Goal: Obtain resource: Download file/media

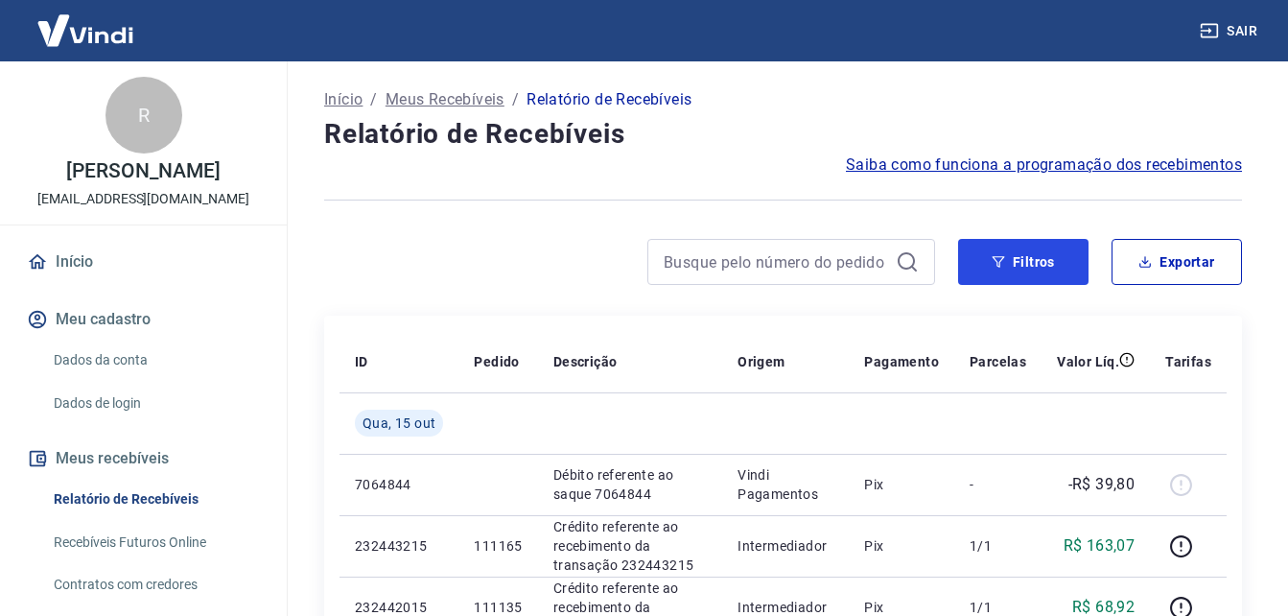
drag, startPoint x: 995, startPoint y: 268, endPoint x: 803, endPoint y: 269, distance: 191.8
click at [995, 268] on button "Filtros" at bounding box center [1023, 262] width 130 height 46
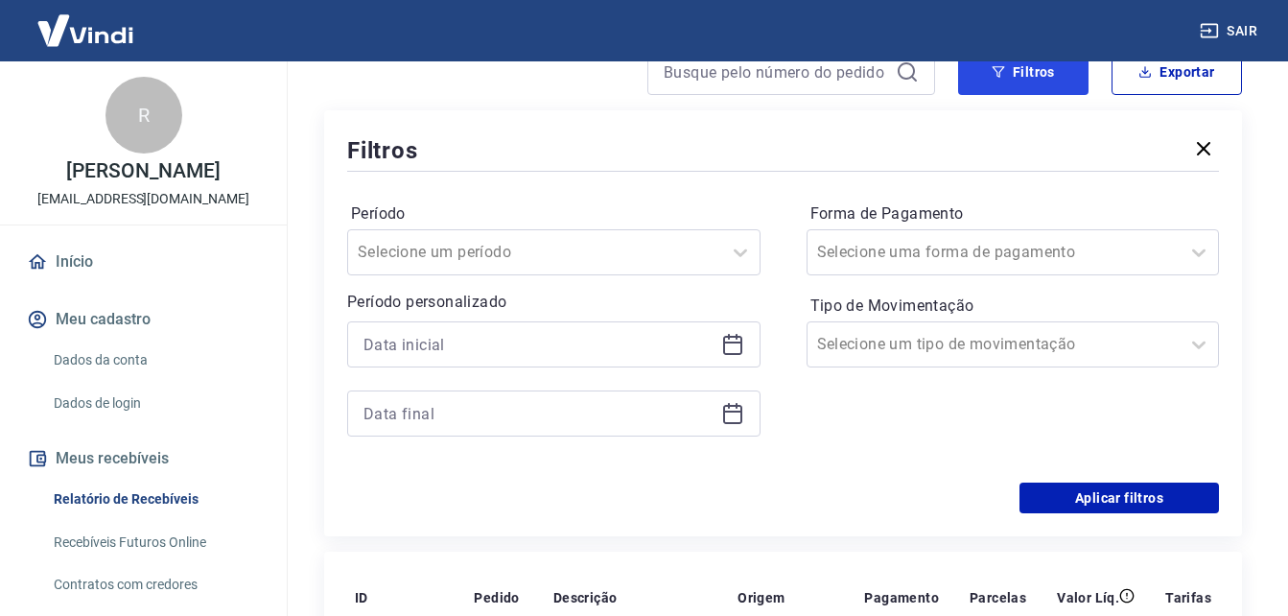
scroll to position [192, 0]
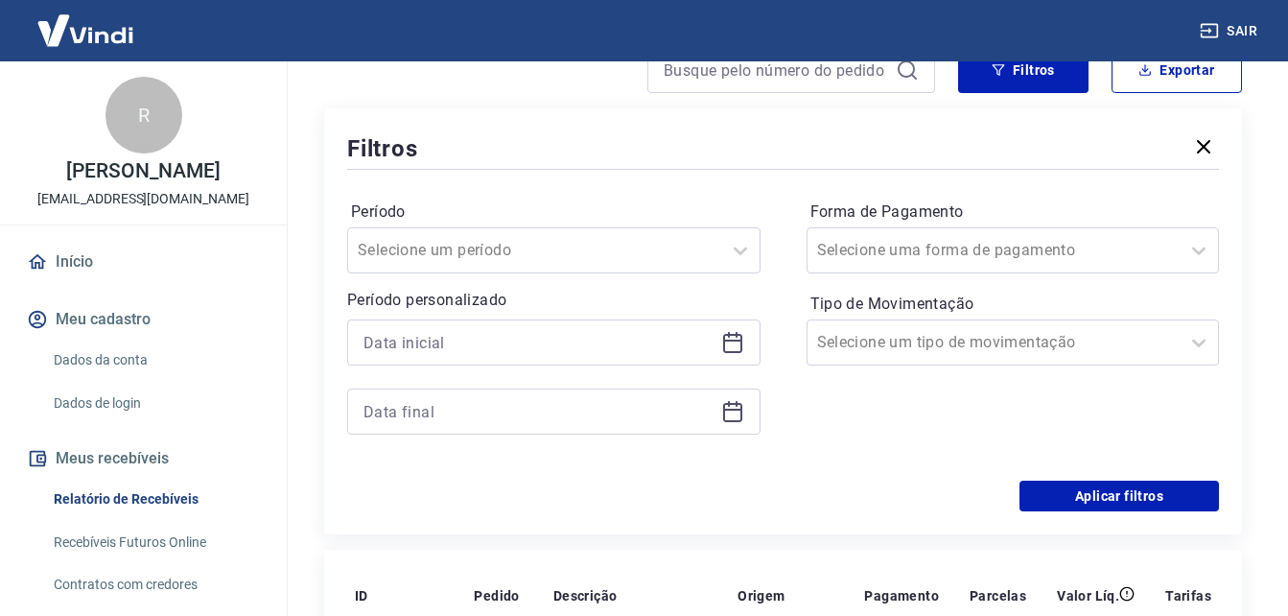
click at [733, 337] on icon at bounding box center [732, 342] width 23 height 23
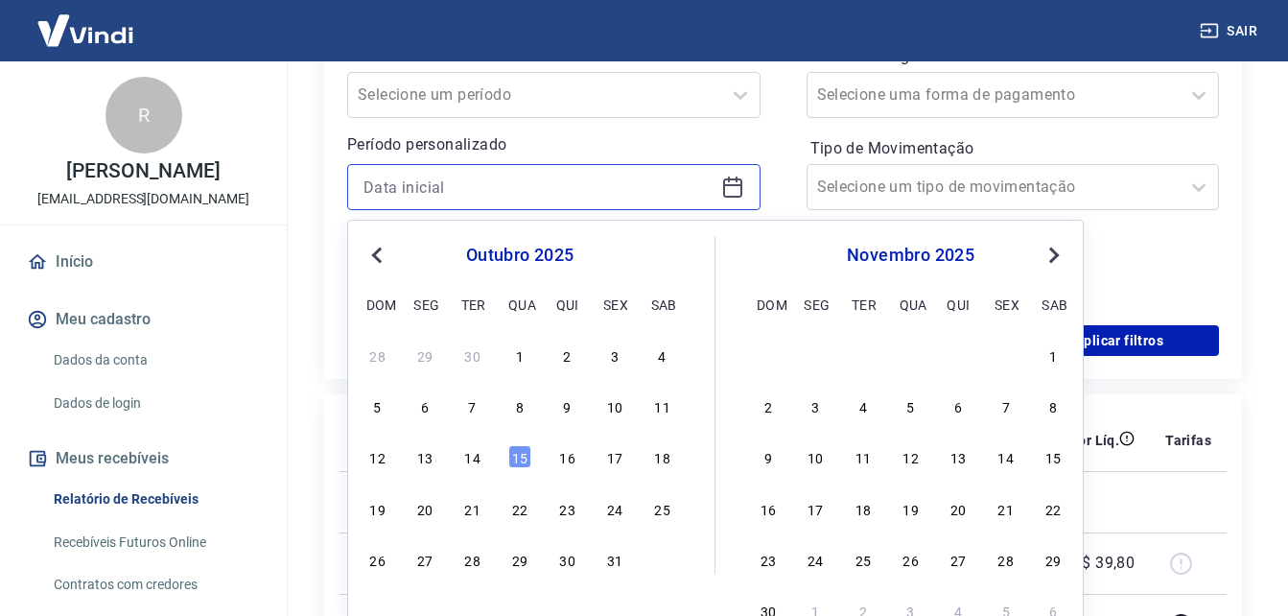
scroll to position [384, 0]
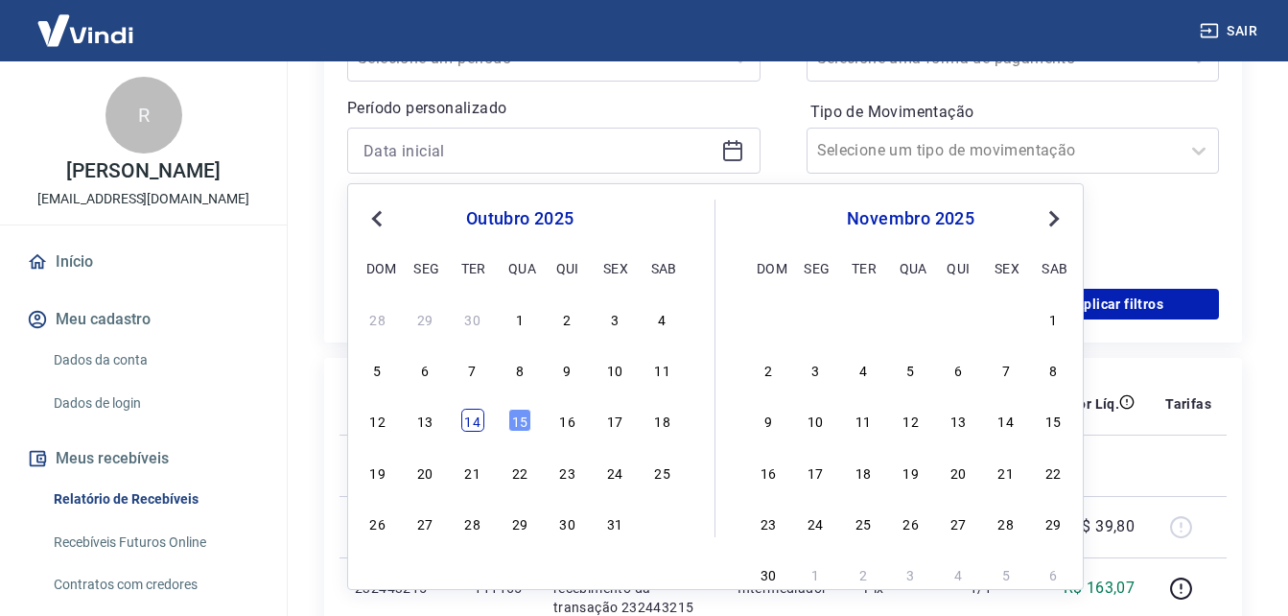
drag, startPoint x: 459, startPoint y: 425, endPoint x: 473, endPoint y: 424, distance: 13.5
click at [461, 424] on div "12 13 14 15 16 17 18" at bounding box center [519, 421] width 313 height 28
drag, startPoint x: 477, startPoint y: 423, endPoint x: 497, endPoint y: 338, distance: 87.5
click at [477, 422] on div "14" at bounding box center [472, 419] width 23 height 23
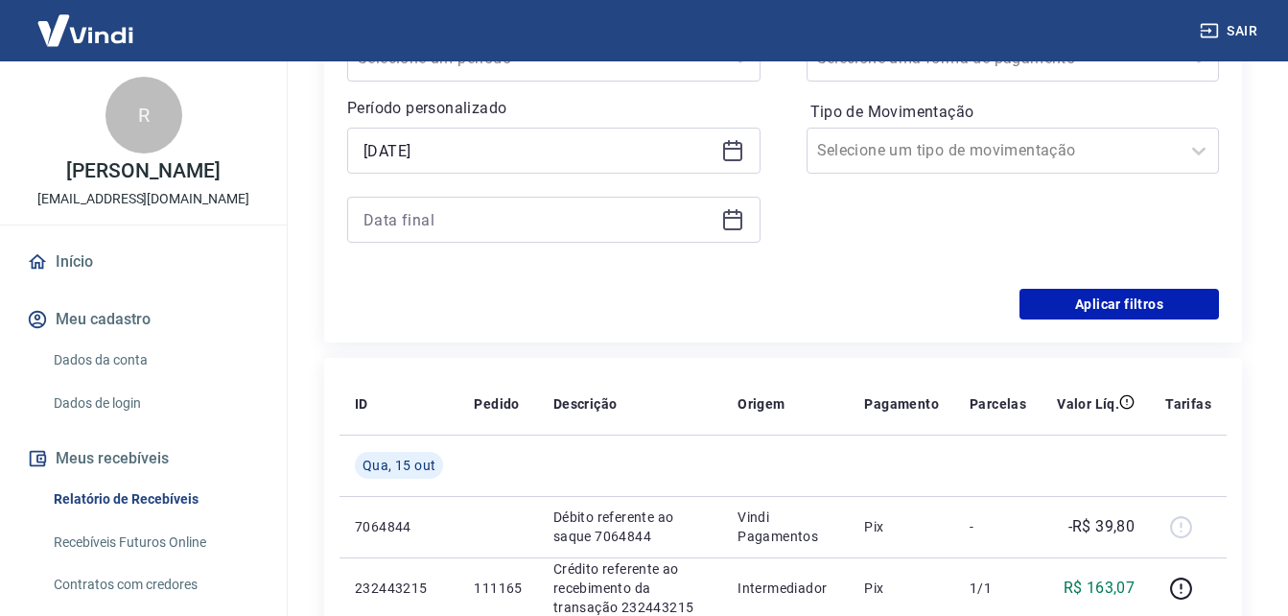
type input "[DATE]"
click at [639, 210] on input at bounding box center [538, 219] width 350 height 29
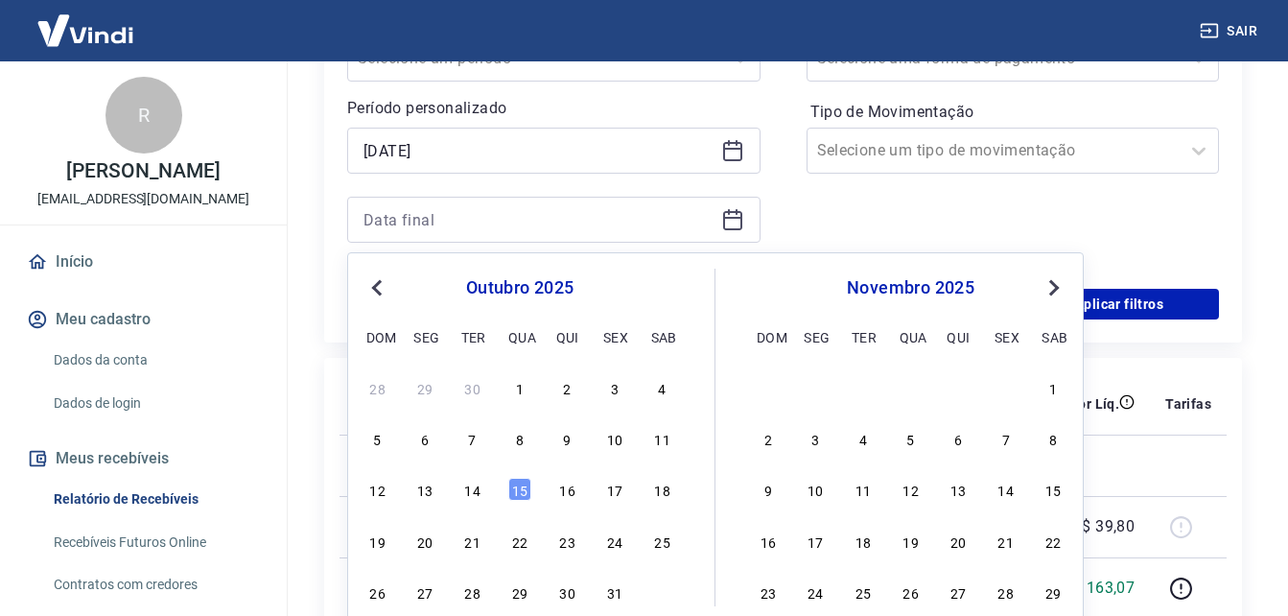
drag, startPoint x: 524, startPoint y: 495, endPoint x: 903, endPoint y: 236, distance: 459.5
click at [524, 492] on div "15" at bounding box center [519, 488] width 23 height 23
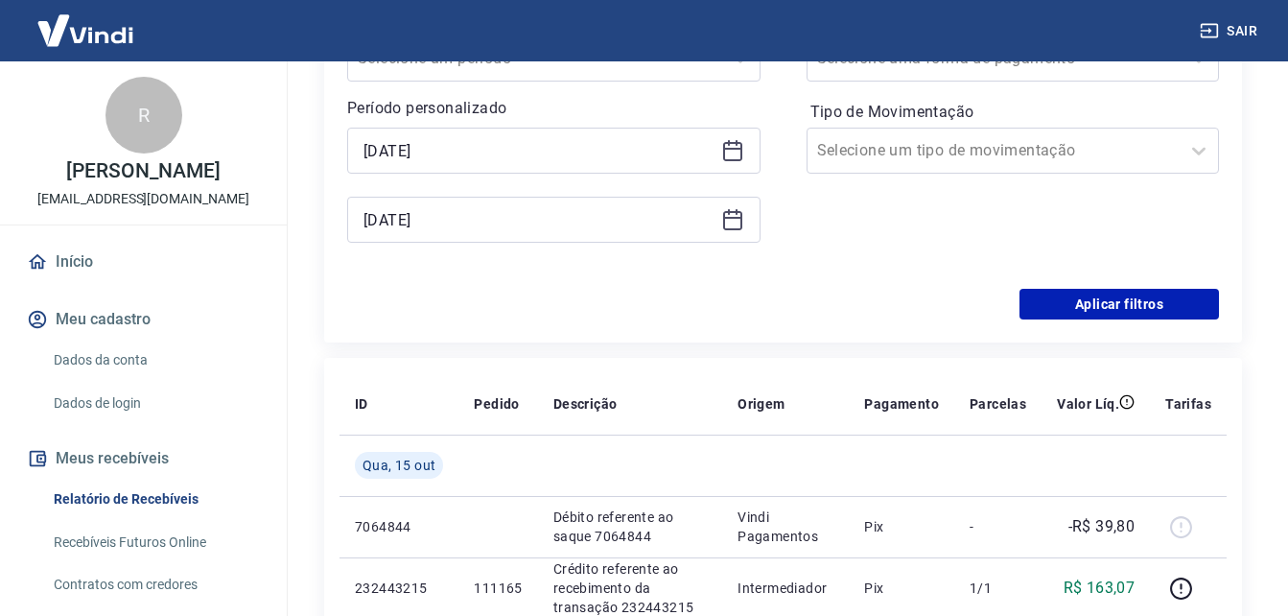
type input "[DATE]"
click at [1116, 153] on div at bounding box center [994, 150] width 354 height 27
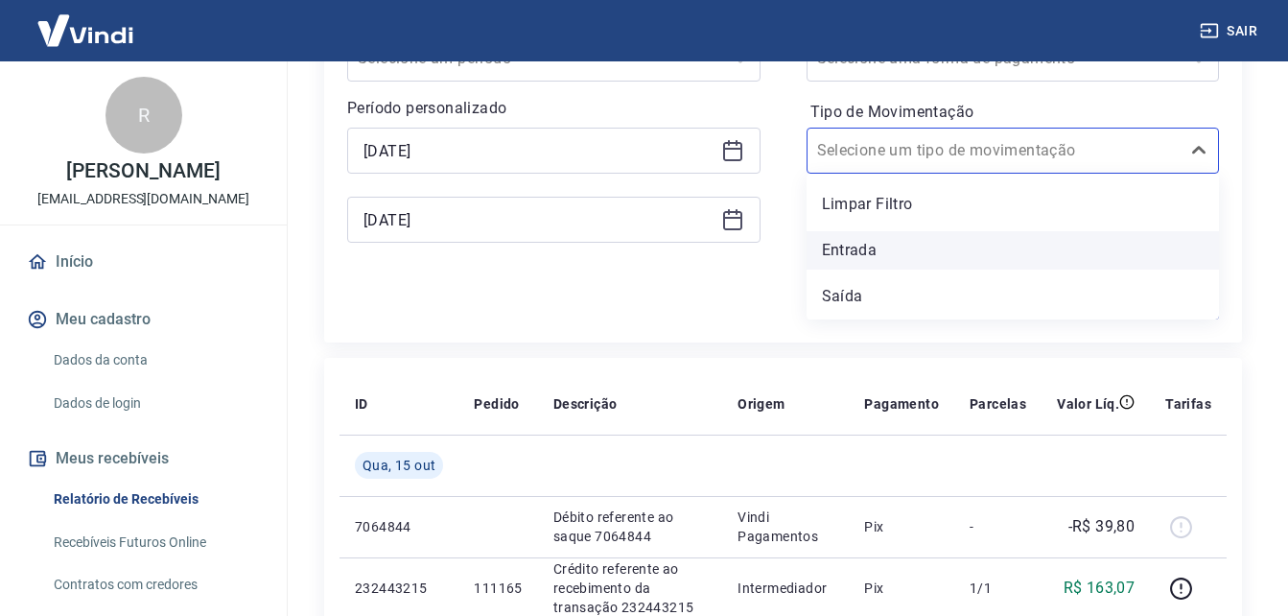
click at [1071, 253] on div "Entrada" at bounding box center [1012, 250] width 413 height 38
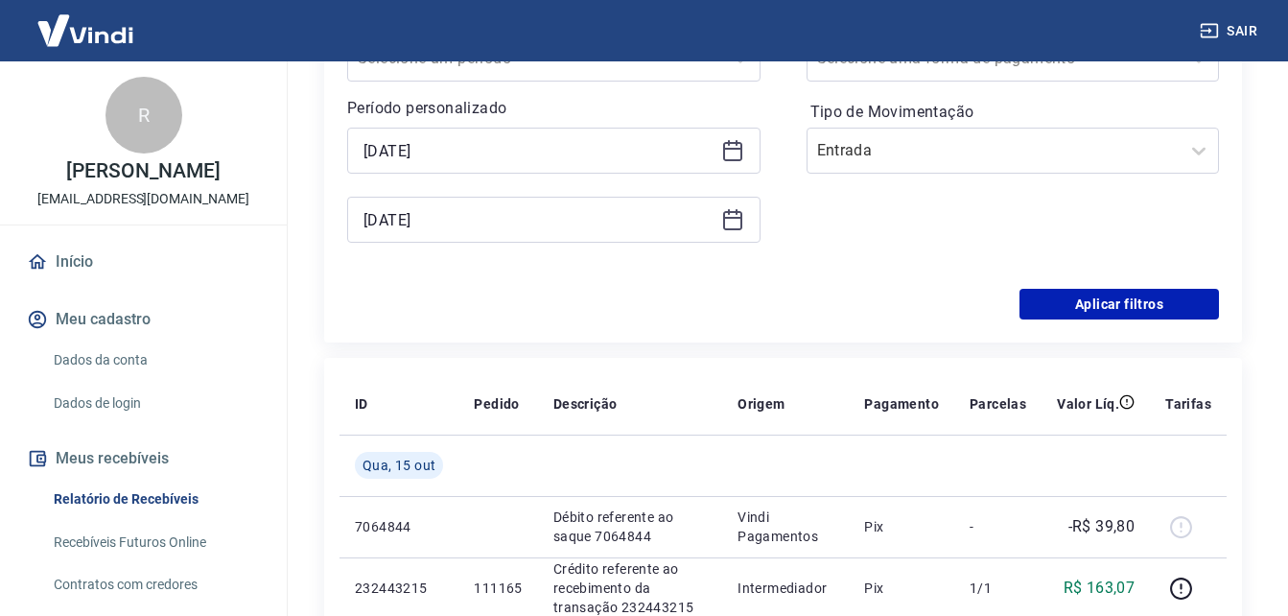
click at [862, 254] on div "Forma de Pagamento Selecione uma forma de pagamento Tipo de Movimentação Entrada" at bounding box center [1012, 135] width 413 height 261
click at [1130, 298] on button "Aplicar filtros" at bounding box center [1118, 304] width 199 height 31
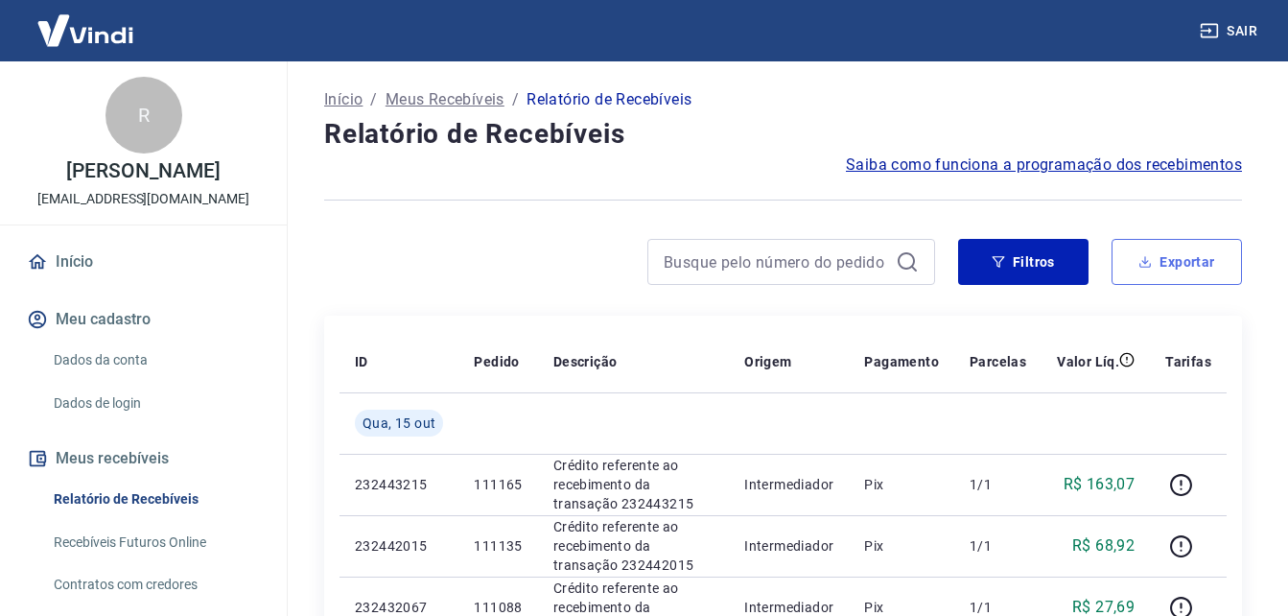
click at [1164, 271] on button "Exportar" at bounding box center [1176, 262] width 130 height 46
type input "[DATE]"
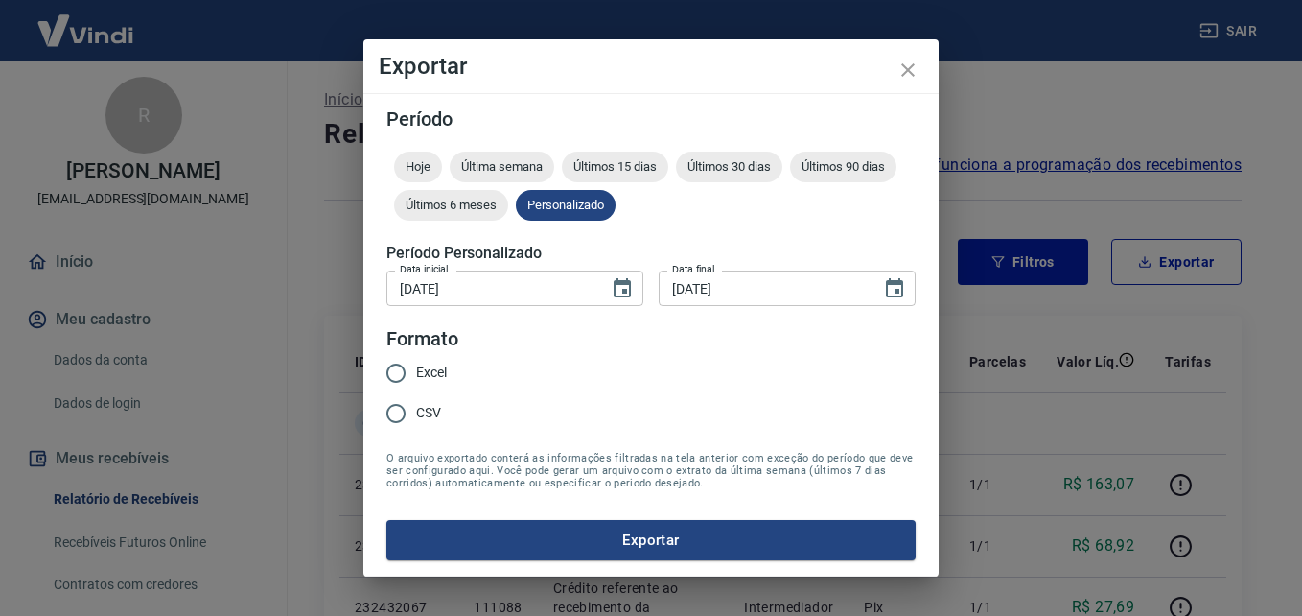
click at [429, 375] on span "Excel" at bounding box center [431, 372] width 31 height 20
click at [416, 375] on input "Excel" at bounding box center [396, 373] width 40 height 40
radio input "true"
click at [622, 525] on button "Exportar" at bounding box center [650, 540] width 529 height 40
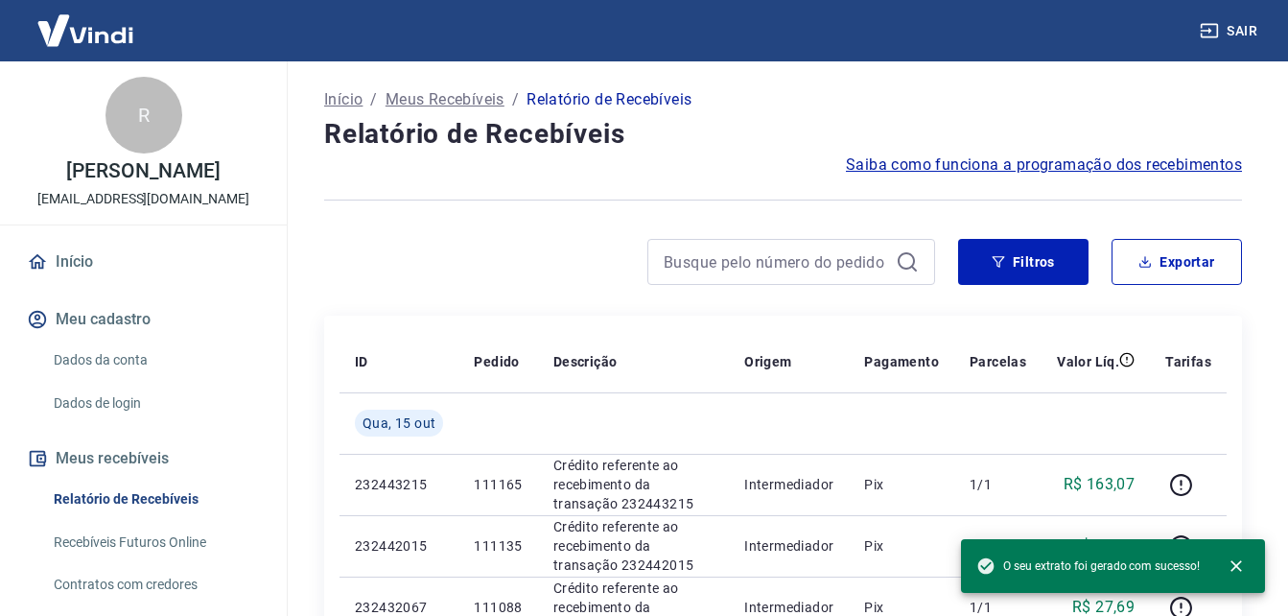
drag, startPoint x: 571, startPoint y: 98, endPoint x: 581, endPoint y: 72, distance: 27.6
click at [570, 96] on p "Relatório de Recebíveis" at bounding box center [608, 99] width 165 height 23
